Goal: Check status

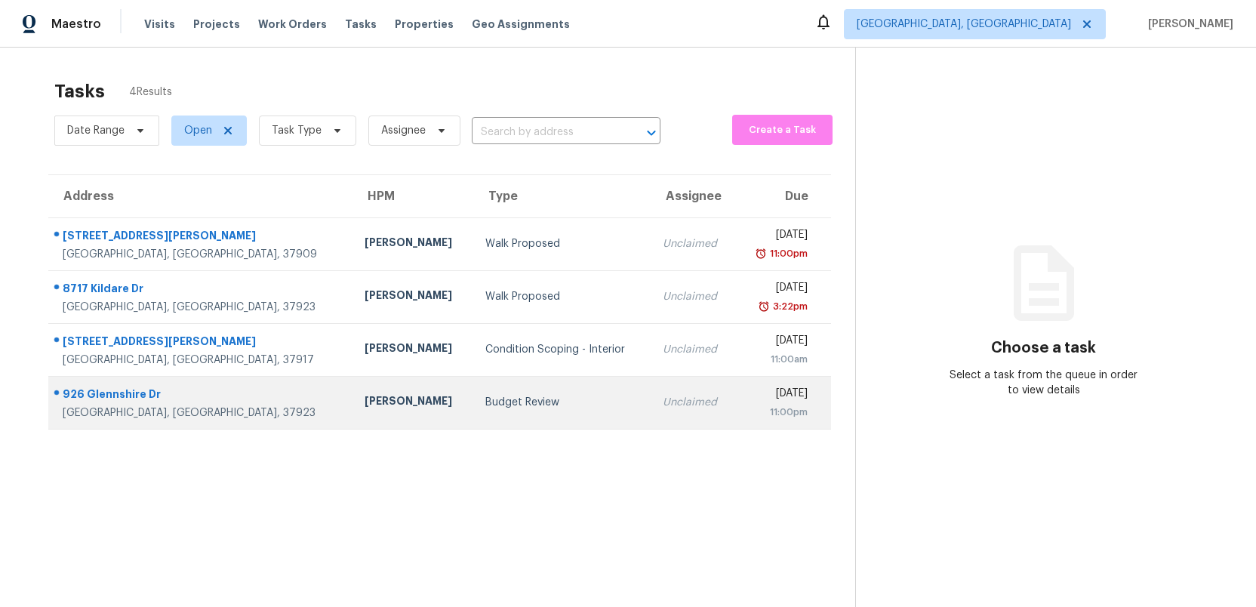
click at [501, 401] on div "Budget Review" at bounding box center [561, 402] width 153 height 15
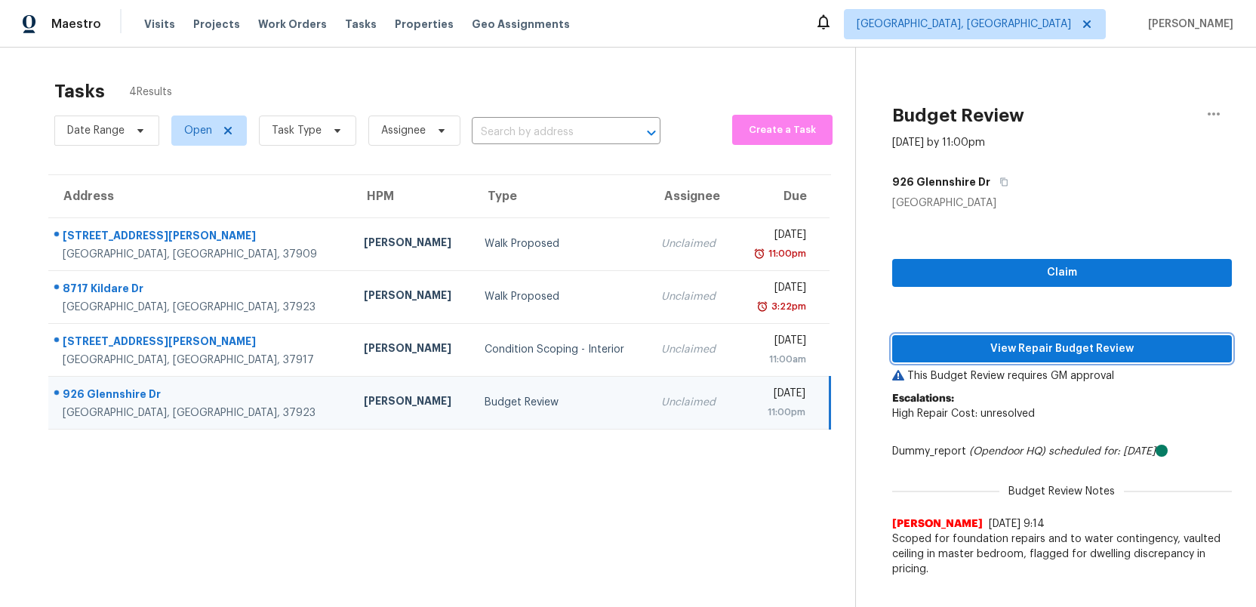
click at [1021, 355] on span "View Repair Budget Review" at bounding box center [1062, 349] width 316 height 19
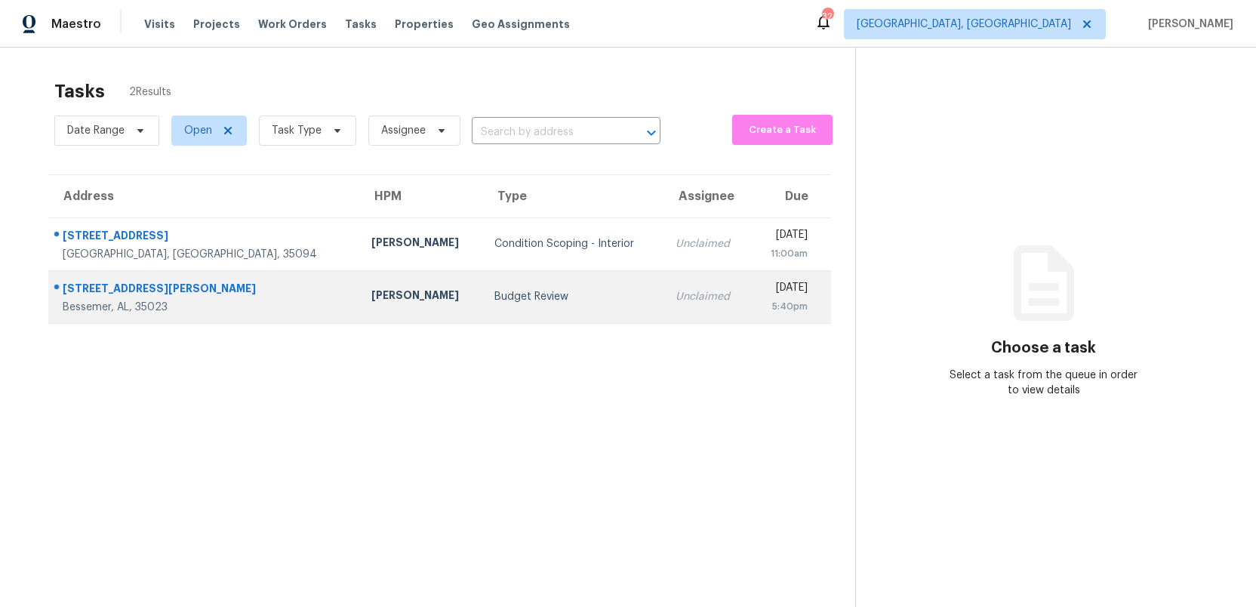
click at [541, 293] on div "Budget Review" at bounding box center [572, 296] width 157 height 15
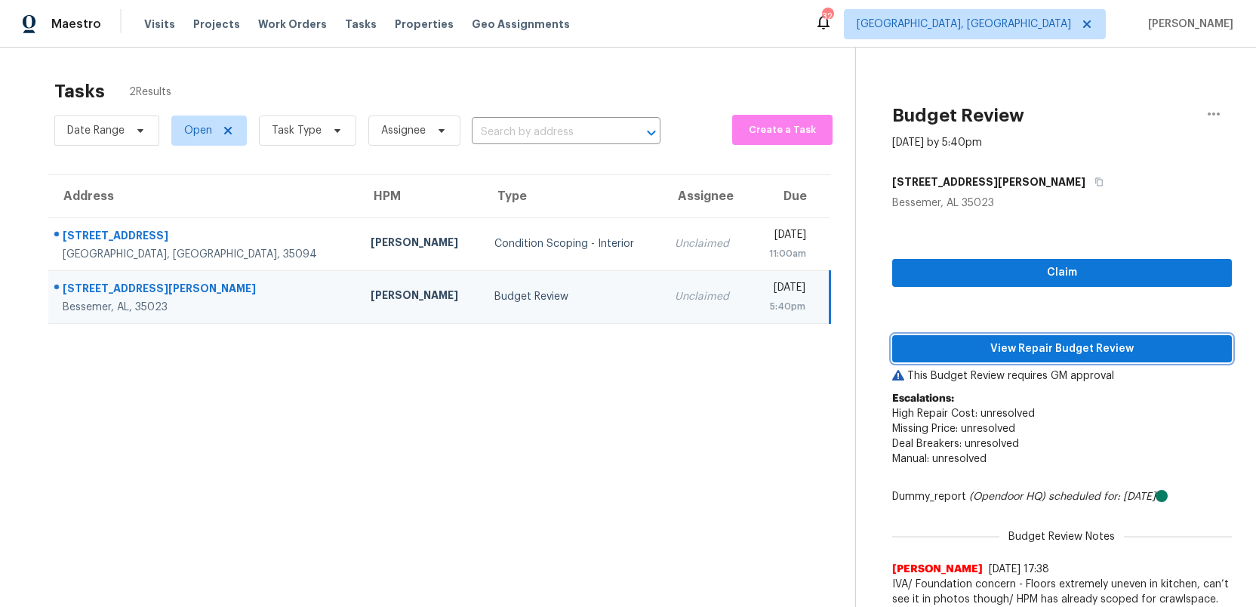
click at [1008, 350] on span "View Repair Budget Review" at bounding box center [1062, 349] width 316 height 19
